Goal: Task Accomplishment & Management: Manage account settings

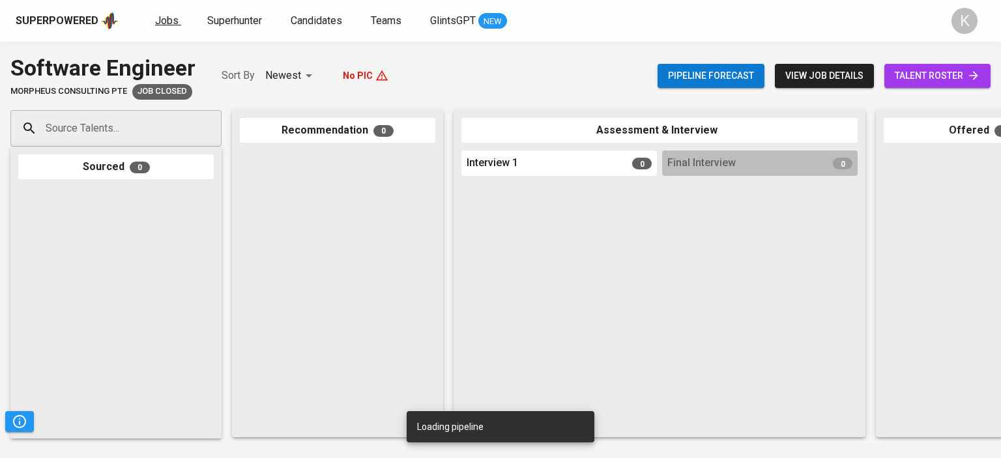
click at [164, 23] on span "Jobs" at bounding box center [166, 20] width 23 height 12
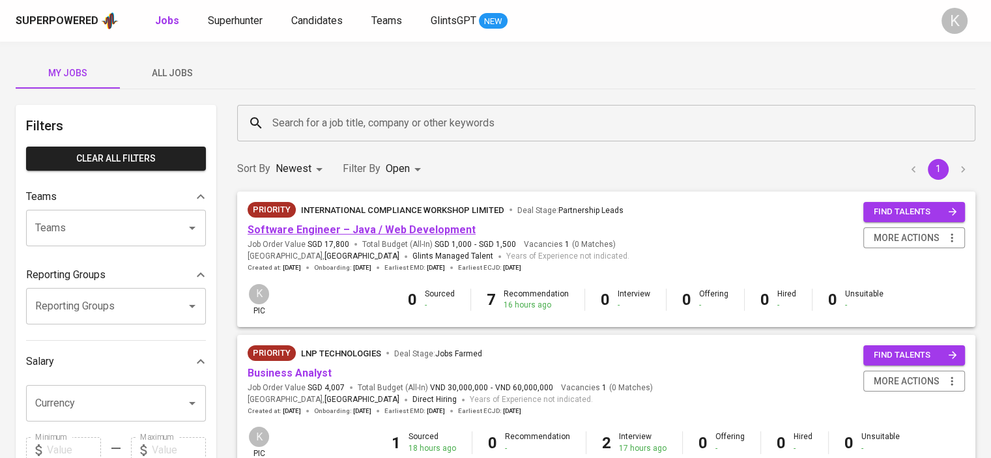
click at [358, 227] on link "Software Engineer – Java / Web Development" at bounding box center [362, 229] width 228 height 12
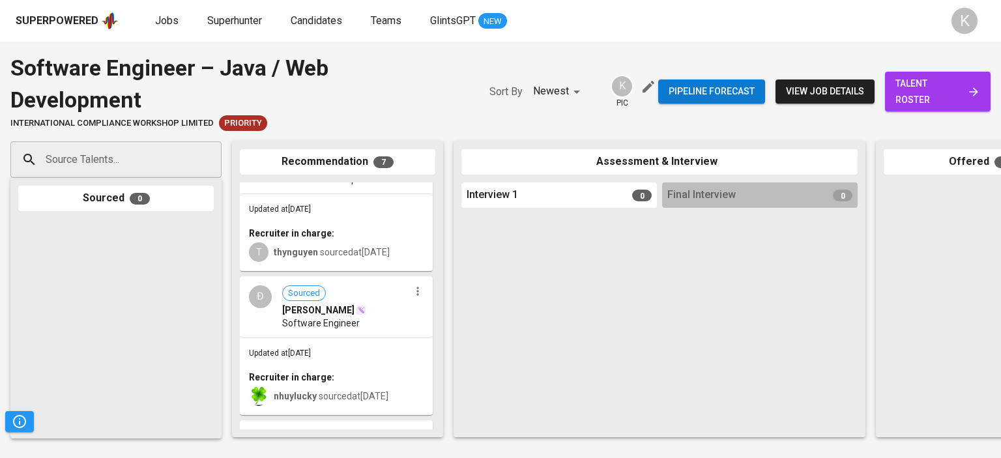
scroll to position [636, 0]
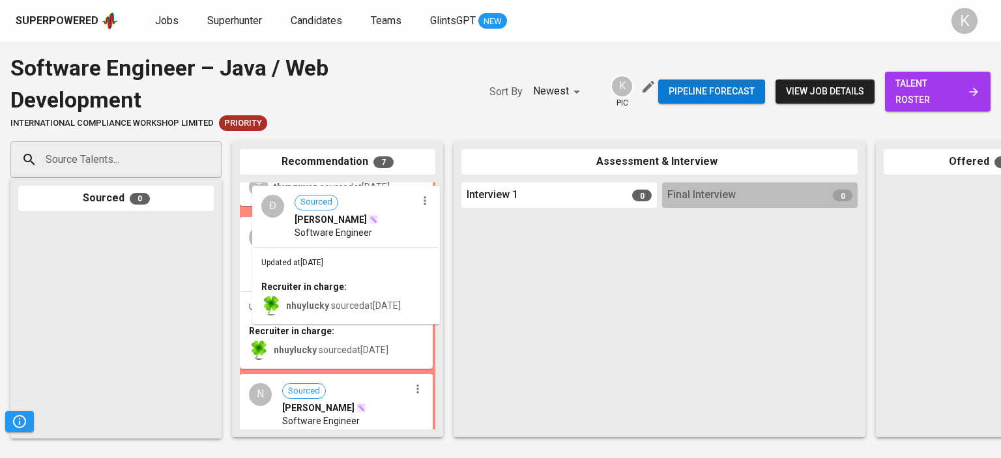
drag, startPoint x: 335, startPoint y: 249, endPoint x: 540, endPoint y: 278, distance: 207.2
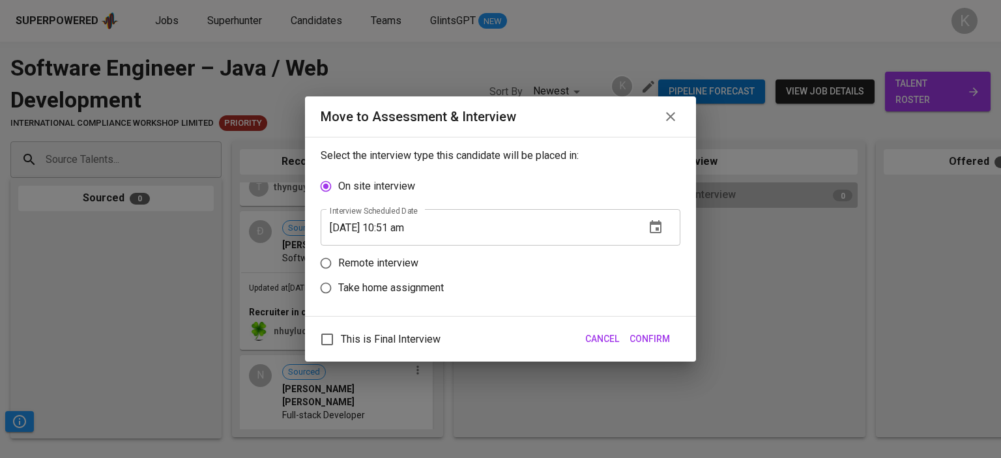
drag, startPoint x: 553, startPoint y: 276, endPoint x: 571, endPoint y: 278, distance: 18.3
click at [571, 278] on label "Take home assignment" at bounding box center [491, 288] width 356 height 25
click at [338, 278] on input "Take home assignment" at bounding box center [325, 288] width 25 height 25
radio input "true"
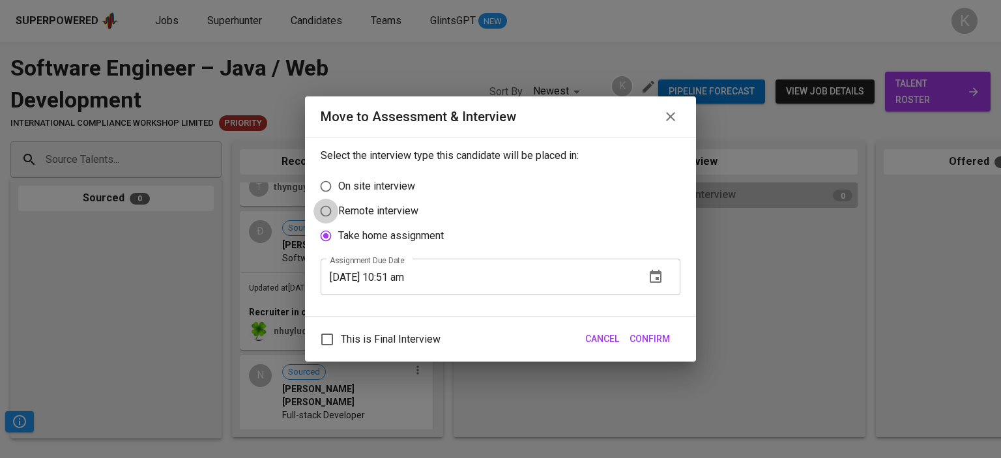
click at [323, 212] on input "Remote interview" at bounding box center [325, 211] width 25 height 25
radio input "true"
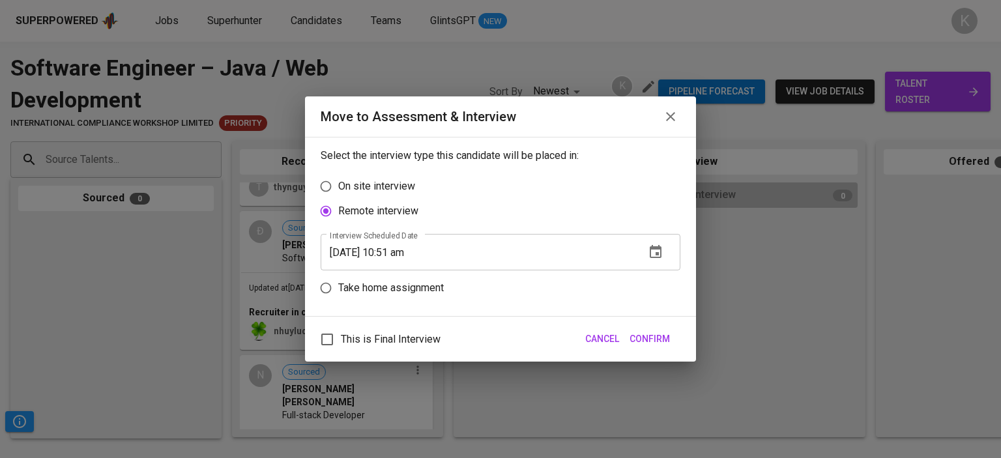
click at [670, 113] on icon "button" at bounding box center [671, 117] width 16 height 16
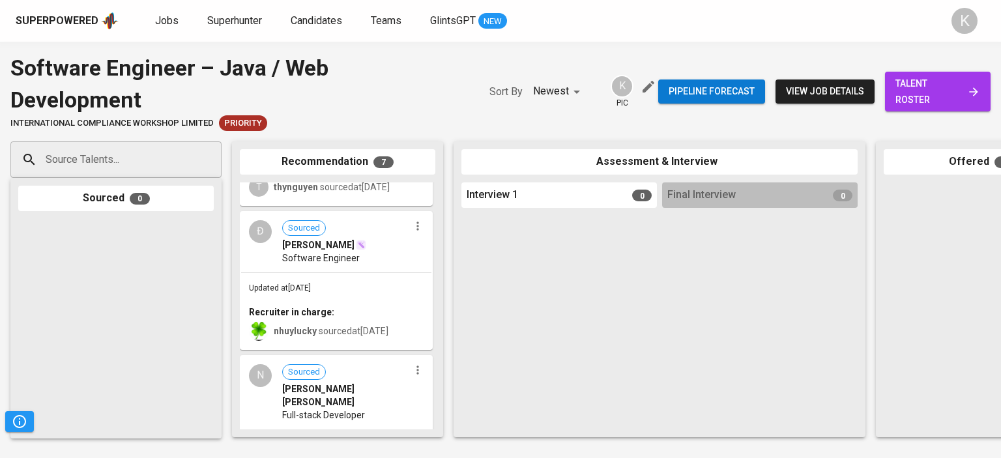
scroll to position [635, 0]
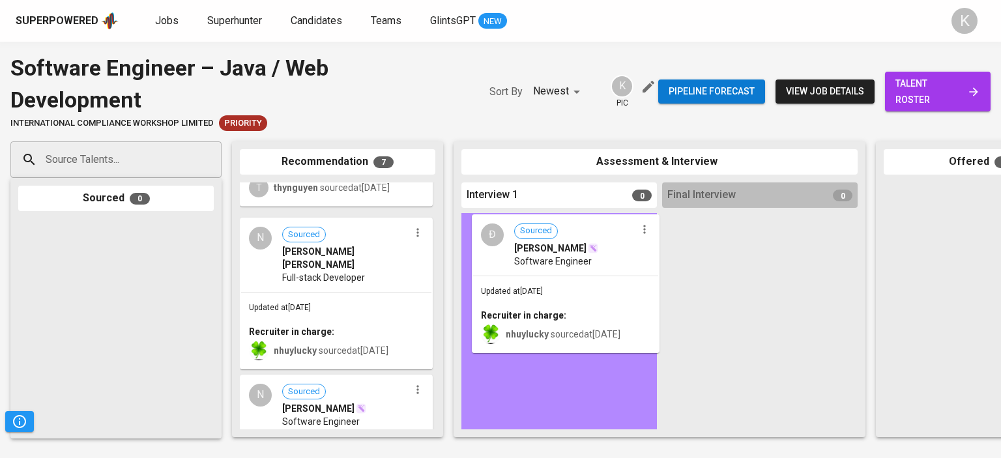
drag, startPoint x: 354, startPoint y: 224, endPoint x: 594, endPoint y: 261, distance: 242.5
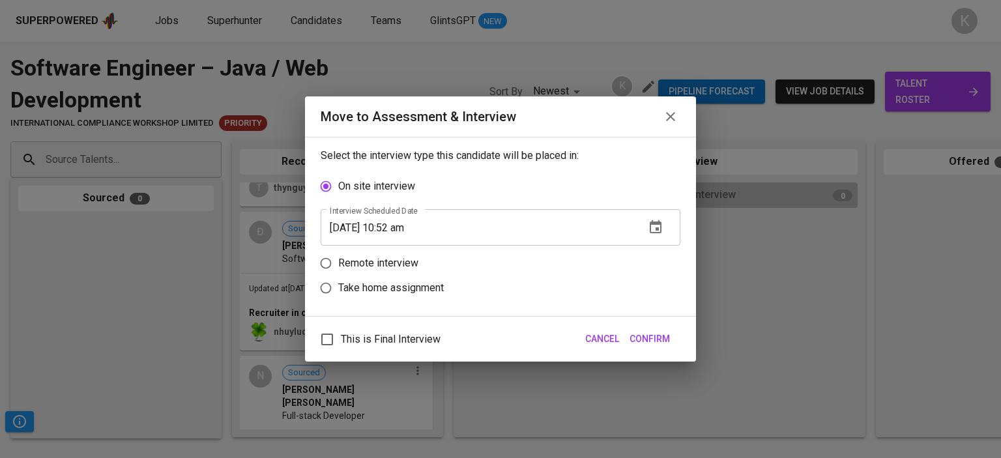
click at [380, 264] on p "Remote interview" at bounding box center [378, 263] width 80 height 16
click at [338, 264] on input "Remote interview" at bounding box center [325, 263] width 25 height 25
radio input "true"
click at [655, 247] on icon "button" at bounding box center [656, 251] width 12 height 13
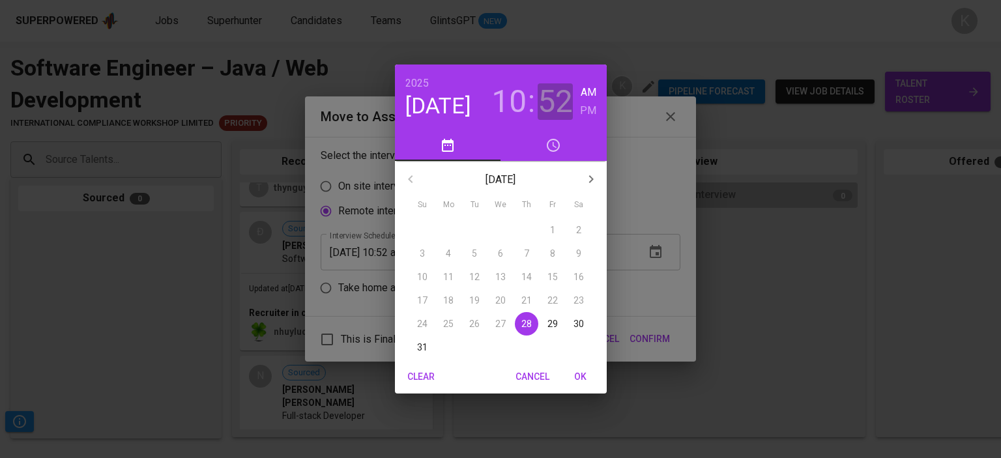
click at [556, 98] on h3 "52" at bounding box center [555, 101] width 35 height 36
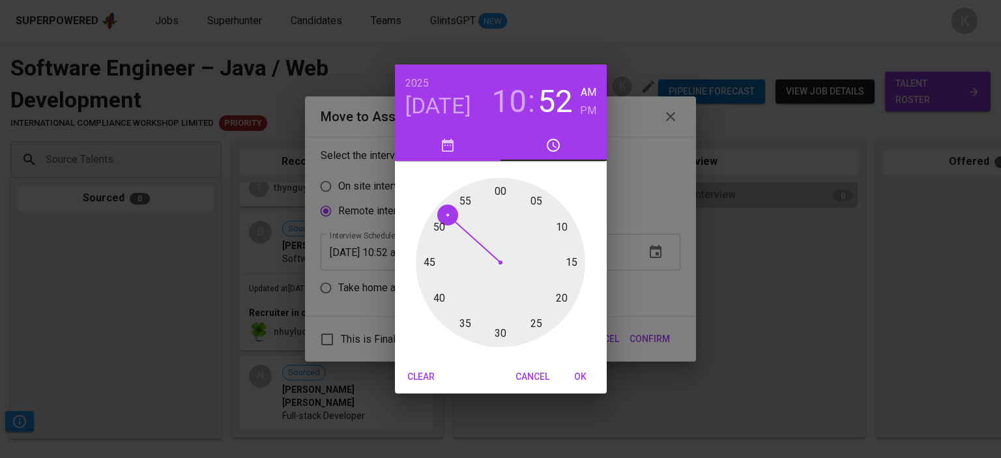
click at [524, 91] on h3 "10" at bounding box center [508, 101] width 35 height 36
click at [572, 259] on div at bounding box center [500, 262] width 169 height 169
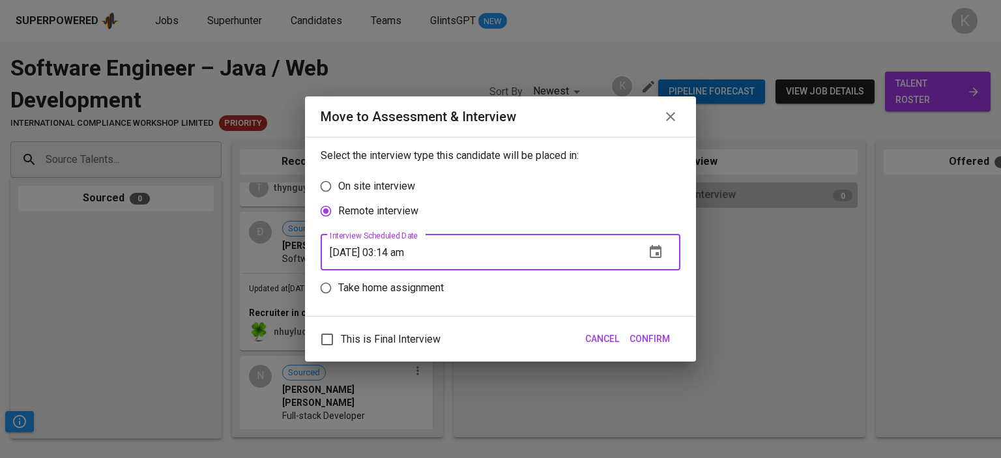
click at [401, 253] on input "[DATE] 03:14 am" at bounding box center [478, 252] width 314 height 36
click at [421, 252] on input "[DATE] 03:14 am" at bounding box center [478, 252] width 314 height 36
click at [659, 254] on icon "button" at bounding box center [656, 252] width 16 height 16
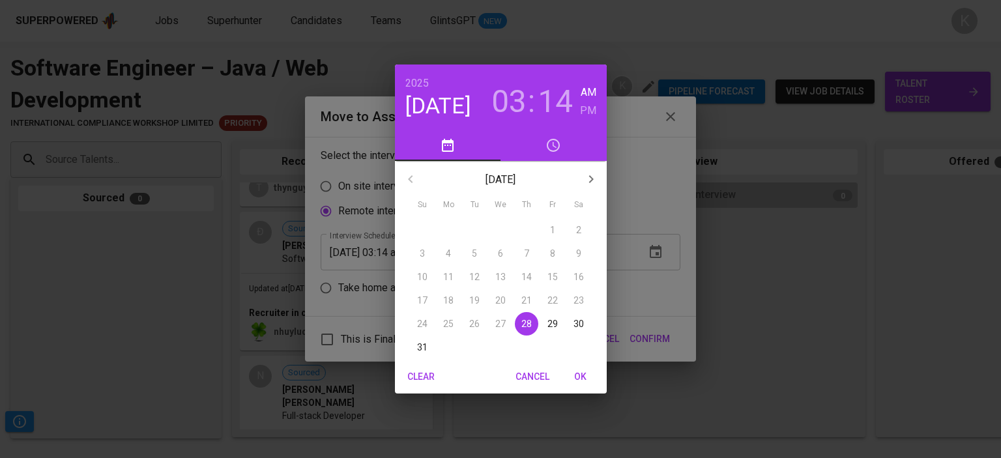
click at [568, 98] on h3 "14" at bounding box center [555, 101] width 35 height 36
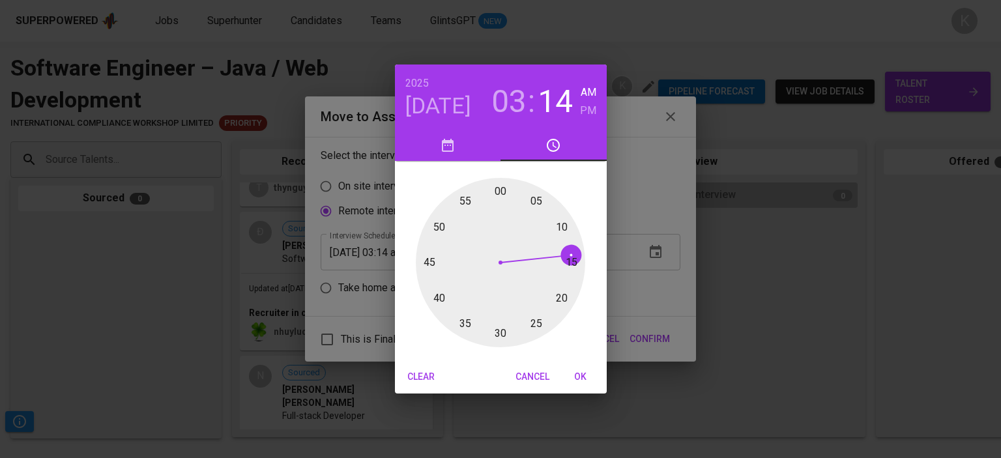
click at [432, 265] on div at bounding box center [500, 262] width 169 height 169
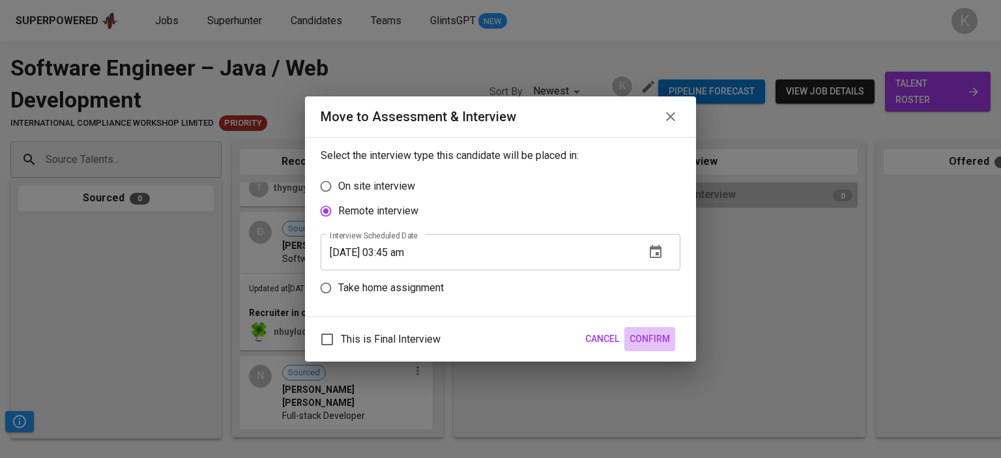
click at [645, 336] on span "Confirm" at bounding box center [649, 339] width 40 height 16
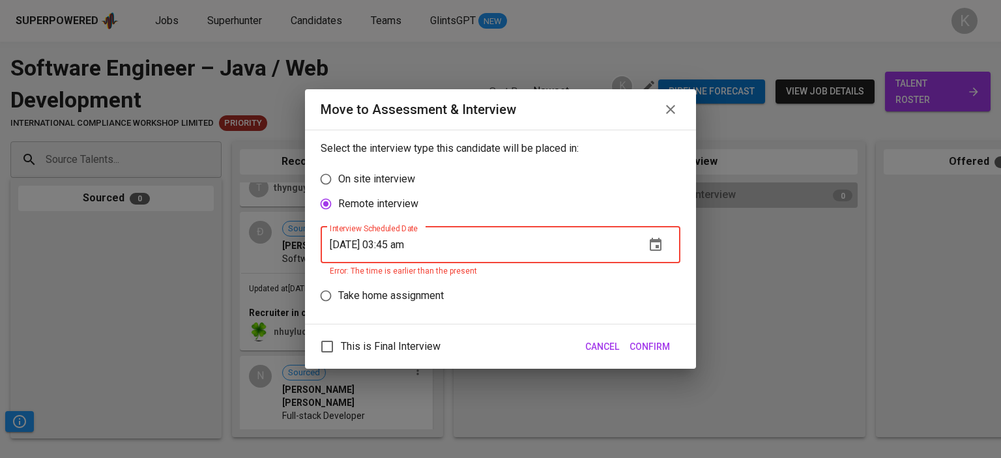
click at [645, 336] on button "Confirm" at bounding box center [649, 347] width 51 height 24
click at [645, 349] on span "Confirm" at bounding box center [649, 347] width 40 height 16
click at [656, 239] on icon "button" at bounding box center [656, 244] width 12 height 13
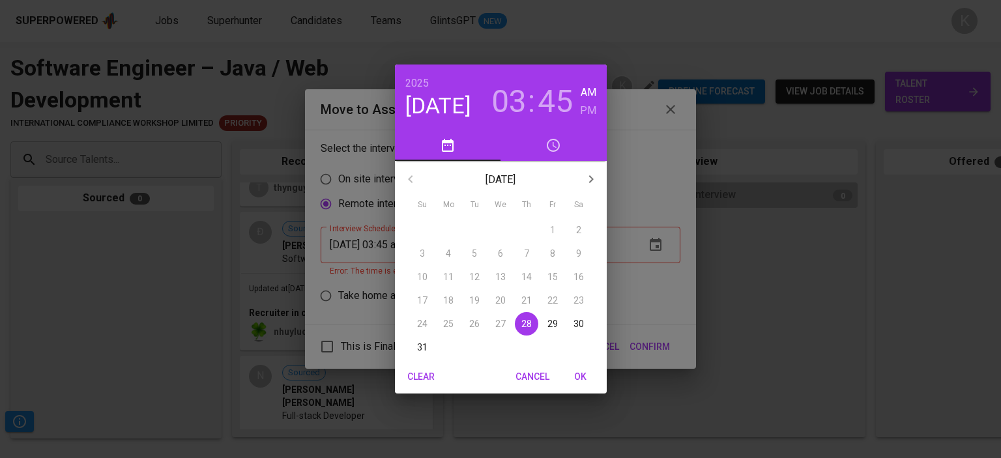
click at [583, 104] on h6 "PM" at bounding box center [588, 111] width 16 height 18
click at [584, 379] on span "OK" at bounding box center [580, 377] width 31 height 16
type input "[DATE] 03:45 pm"
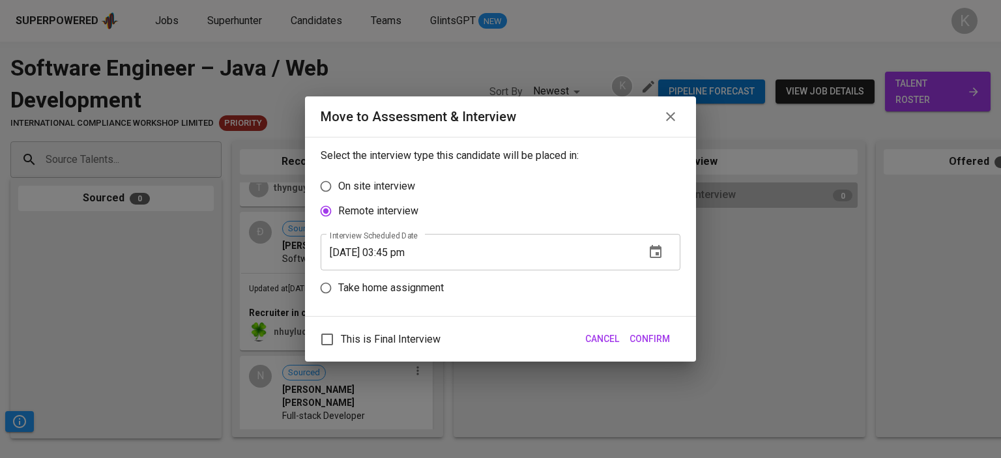
click at [662, 336] on span "Confirm" at bounding box center [649, 339] width 40 height 16
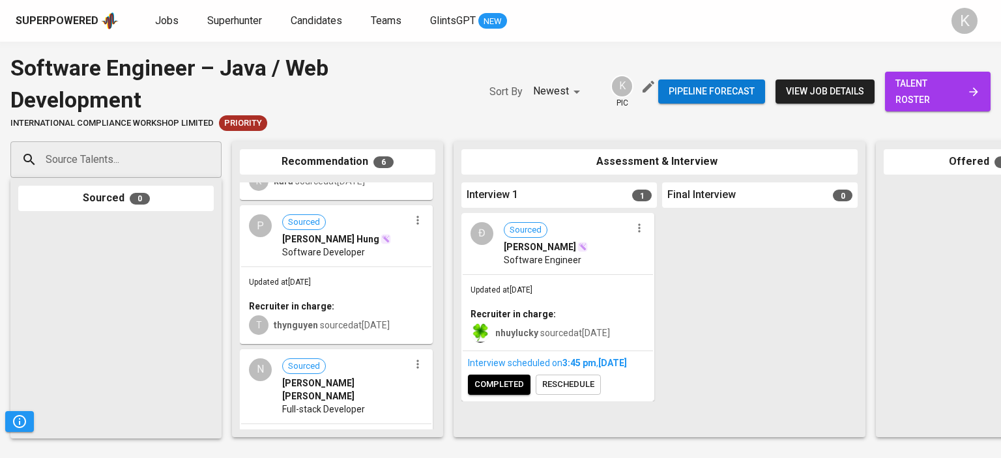
scroll to position [543, 0]
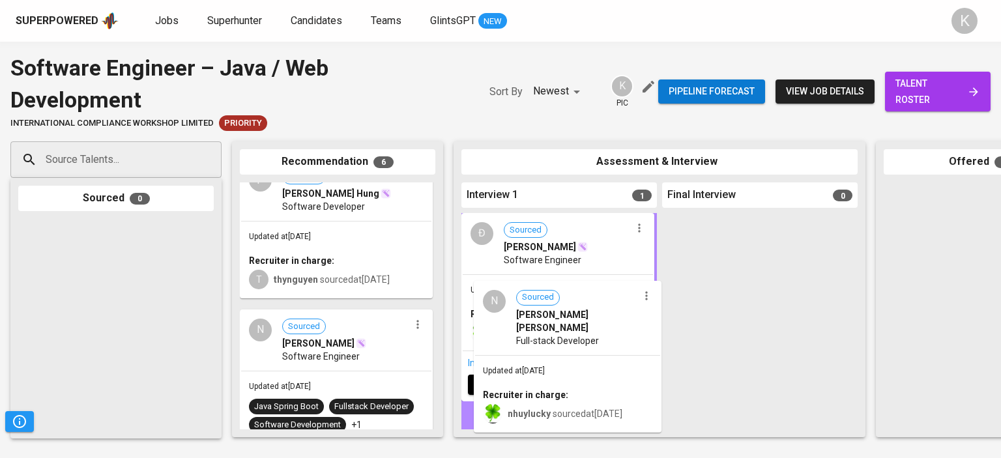
drag, startPoint x: 340, startPoint y: 348, endPoint x: 580, endPoint y: 299, distance: 244.7
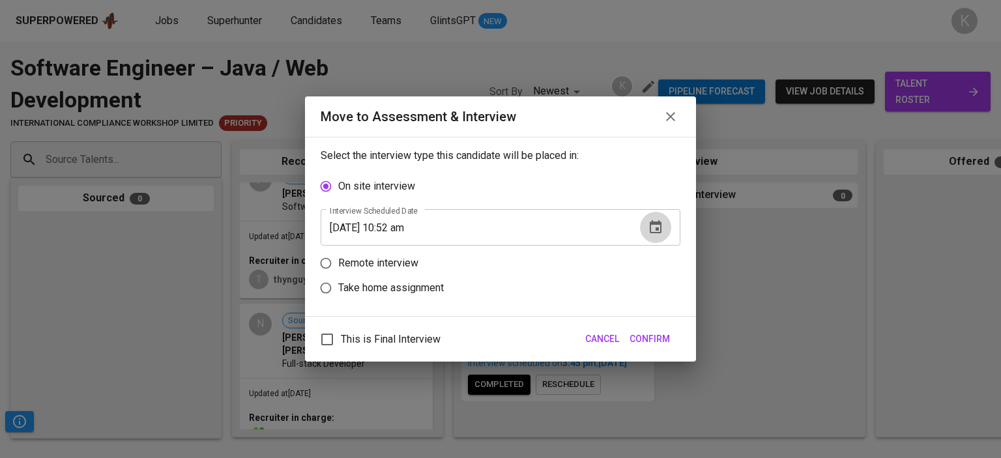
click at [654, 226] on icon "button" at bounding box center [656, 228] width 16 height 16
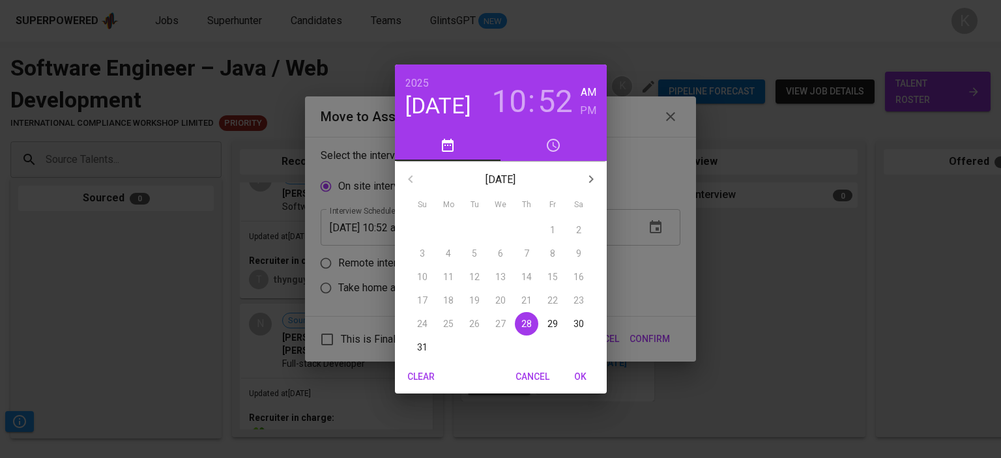
click at [589, 107] on h6 "PM" at bounding box center [588, 111] width 16 height 18
click at [524, 102] on h3 "10" at bounding box center [508, 101] width 35 height 36
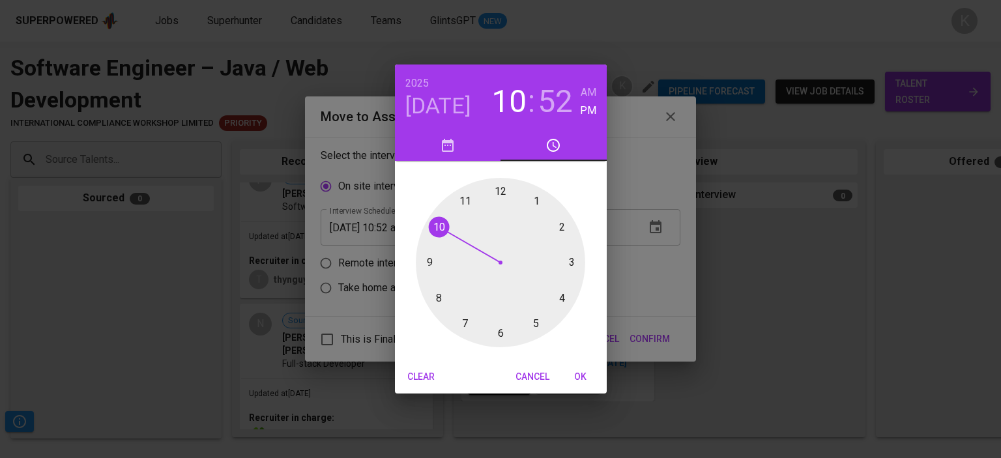
click at [536, 200] on div at bounding box center [500, 262] width 169 height 169
click at [561, 101] on h3 "52" at bounding box center [555, 101] width 35 height 36
click at [501, 336] on div at bounding box center [500, 262] width 169 height 169
type input "[DATE] 01:30 pm"
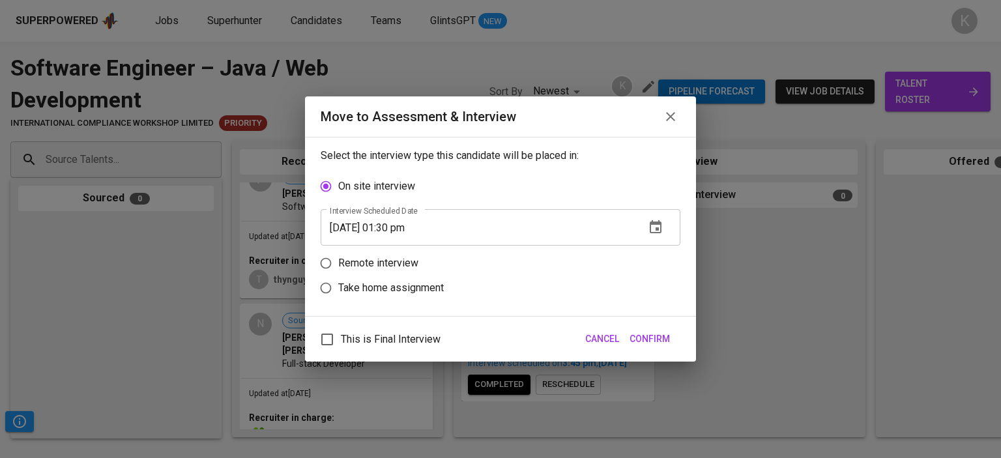
click at [393, 260] on p "Remote interview" at bounding box center [378, 263] width 80 height 16
click at [338, 260] on input "Remote interview" at bounding box center [325, 263] width 25 height 25
radio input "true"
click at [654, 335] on span "Confirm" at bounding box center [649, 339] width 40 height 16
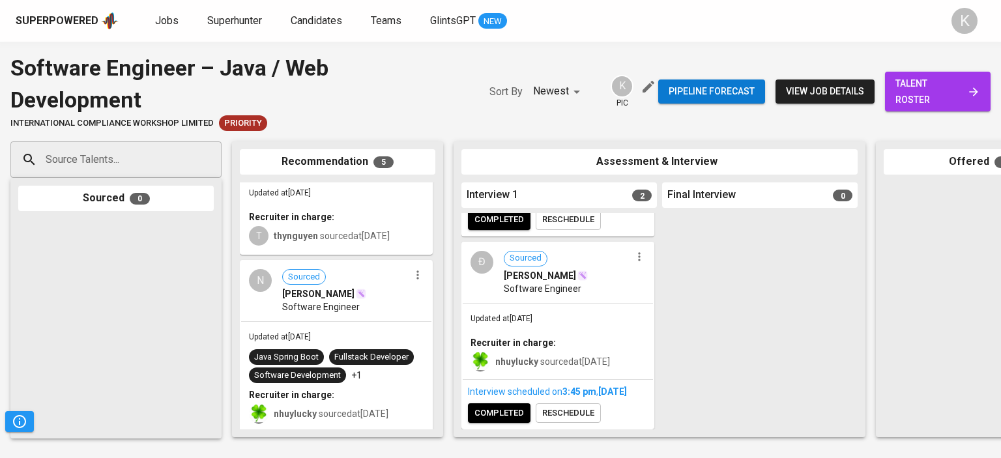
scroll to position [199, 0]
click at [558, 406] on span "reschedule" at bounding box center [568, 413] width 52 height 15
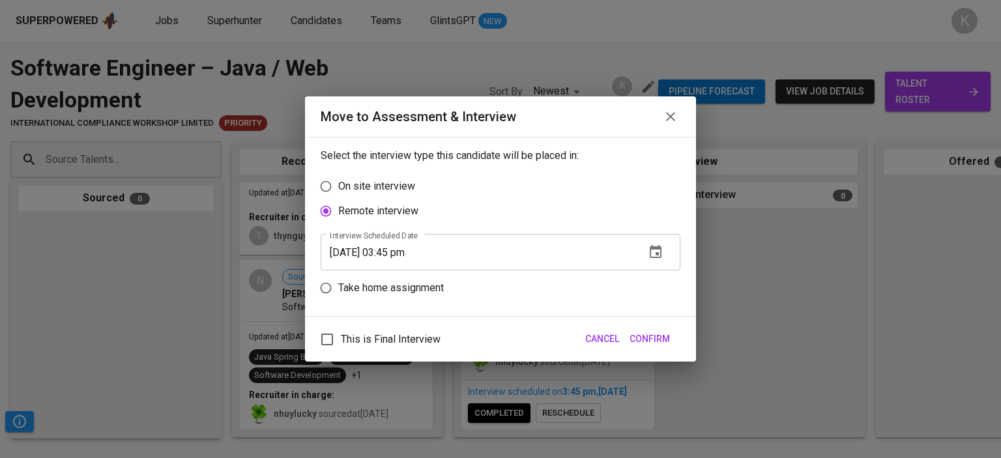
click at [660, 255] on icon "button" at bounding box center [656, 251] width 12 height 13
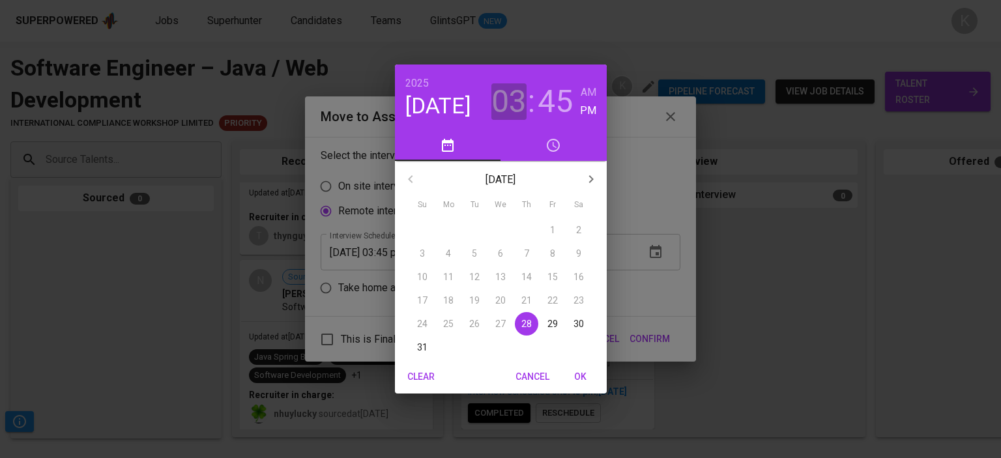
click at [516, 111] on h3 "03" at bounding box center [508, 101] width 35 height 36
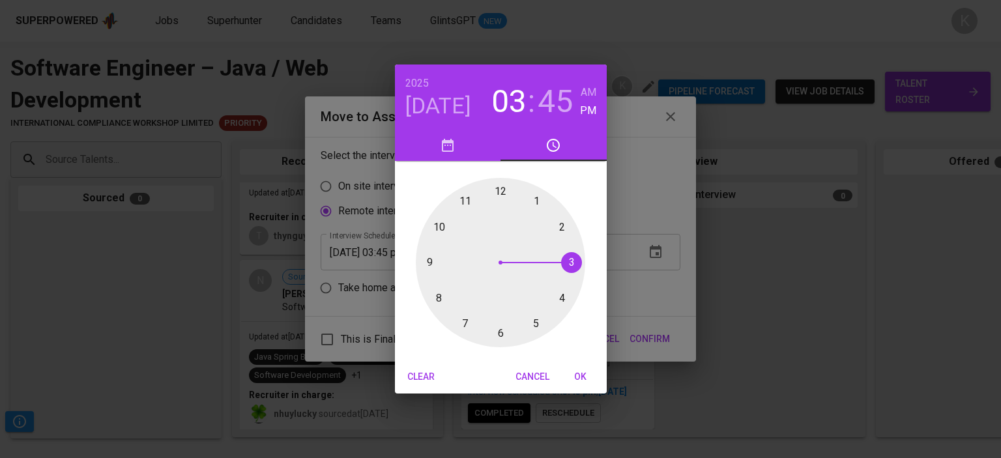
click at [560, 225] on div at bounding box center [500, 262] width 169 height 169
click at [572, 373] on span "OK" at bounding box center [580, 377] width 31 height 16
type input "[DATE] 02:45 pm"
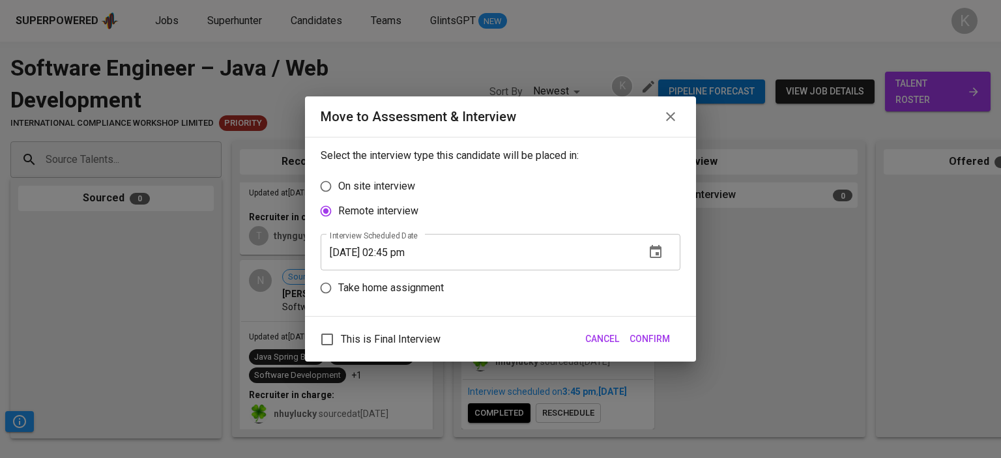
click at [640, 334] on span "Confirm" at bounding box center [649, 339] width 40 height 16
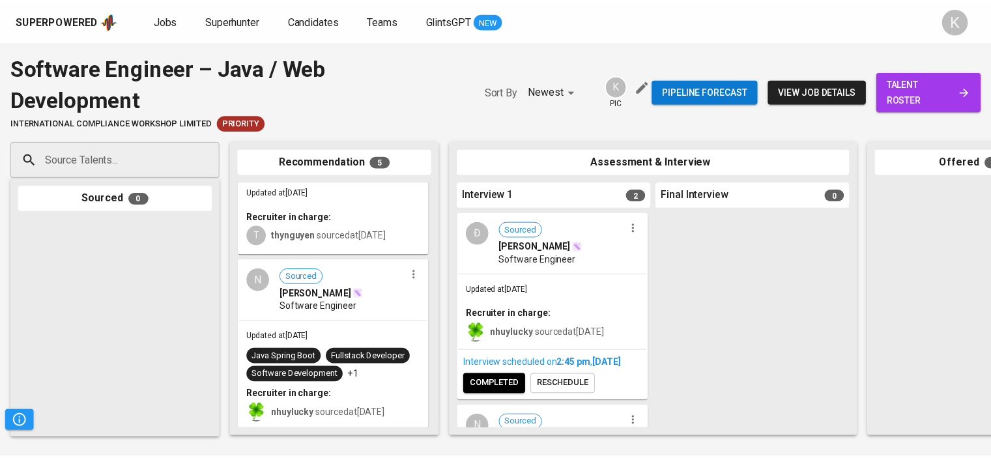
scroll to position [555, 0]
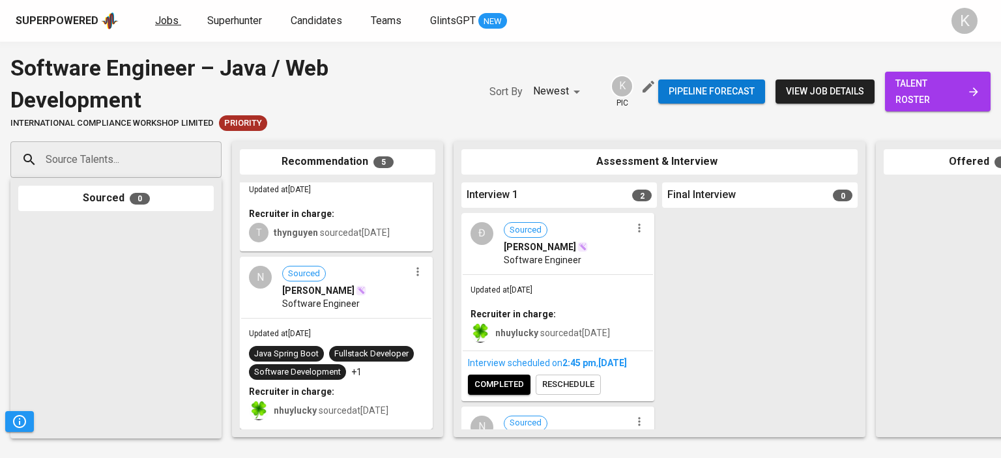
click at [167, 25] on span "Jobs" at bounding box center [166, 20] width 23 height 12
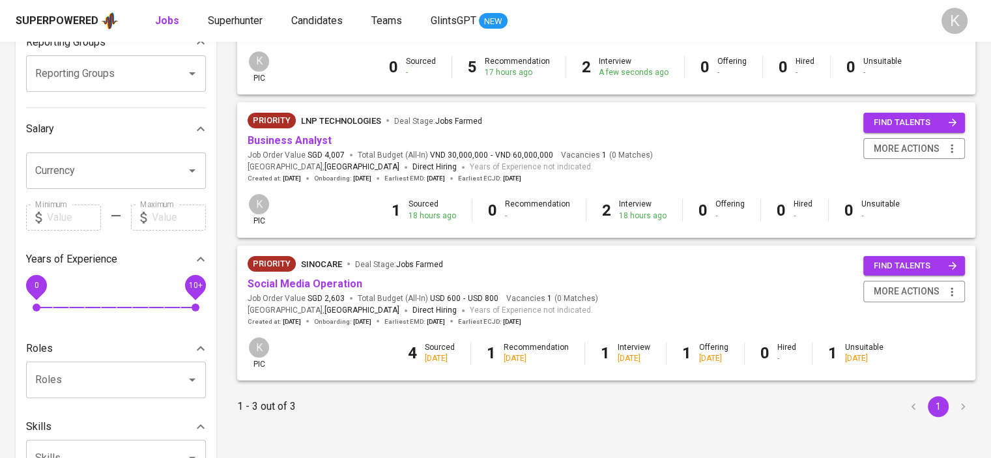
scroll to position [261, 0]
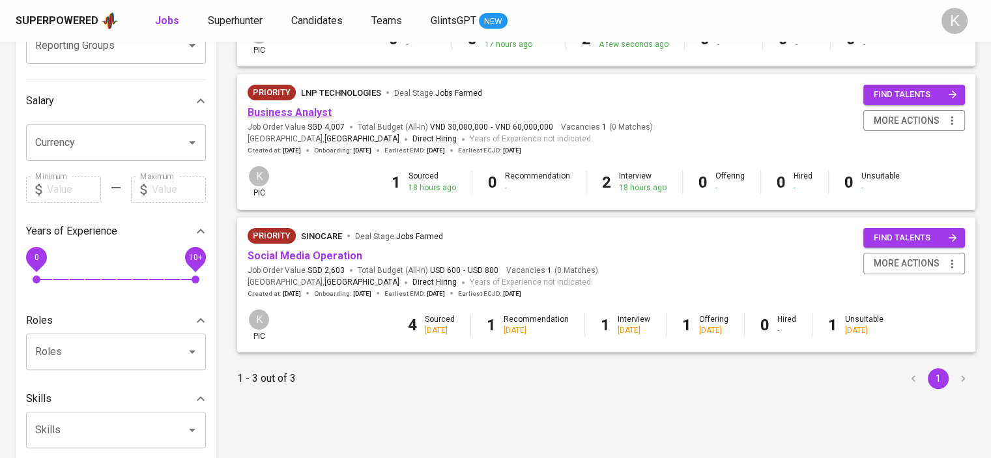
click at [323, 111] on link "Business Analyst" at bounding box center [290, 112] width 84 height 12
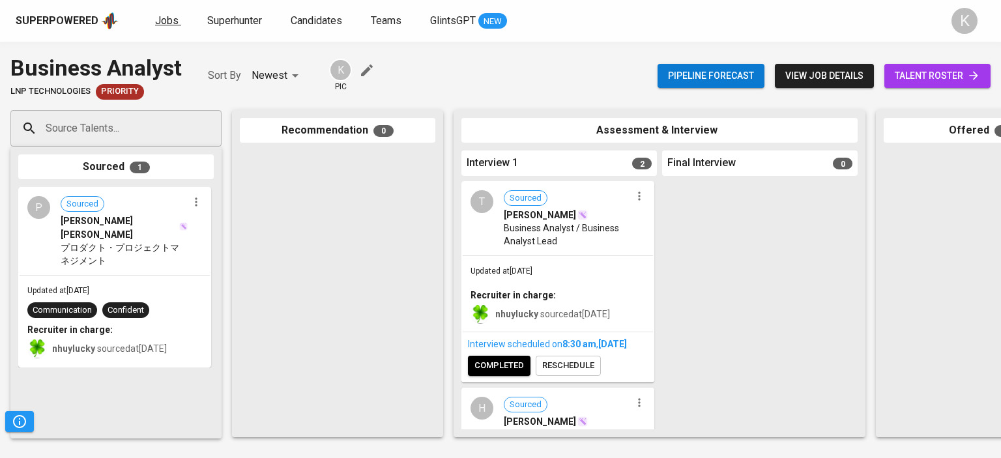
click at [155, 16] on span "Jobs" at bounding box center [166, 20] width 23 height 12
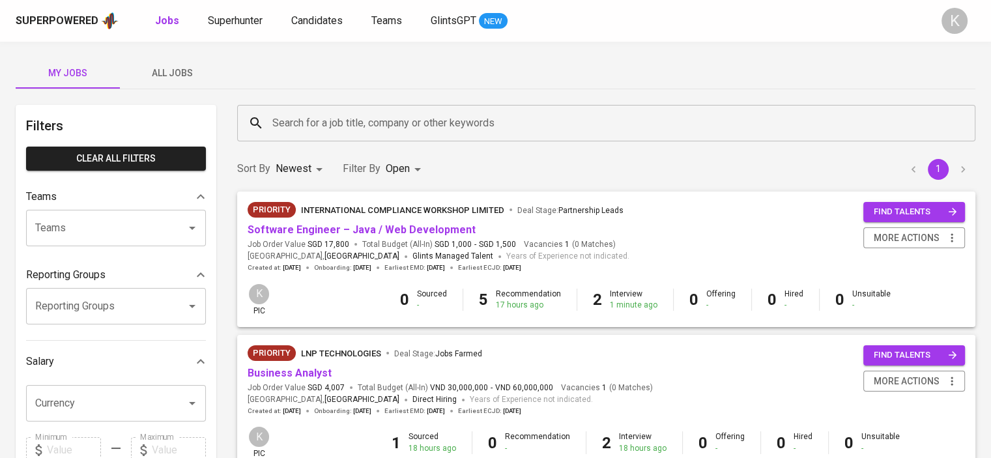
click at [927, 432] on div "1 Sourced 18 hours ago 0 Recommendation - 2 Interview 18 hours ago 0 Offering -…" at bounding box center [645, 442] width 639 height 22
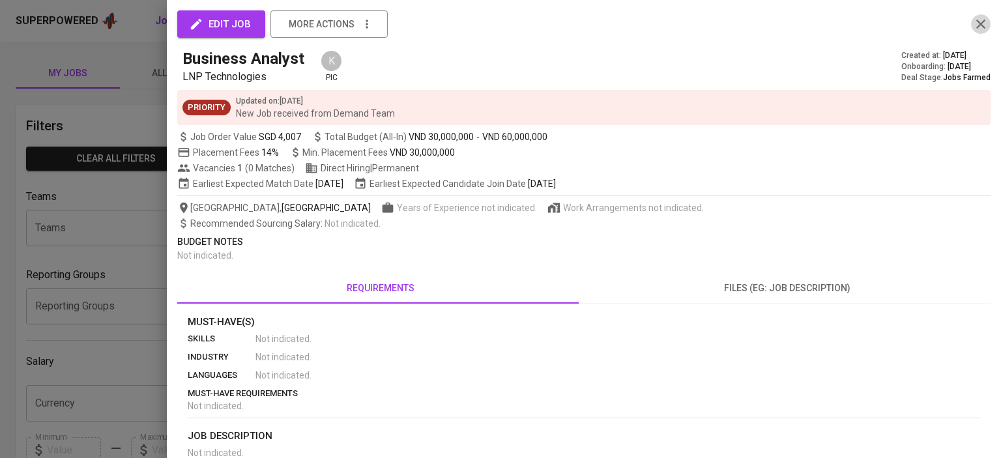
click at [976, 22] on icon "button" at bounding box center [980, 24] width 9 height 9
